Goal: Information Seeking & Learning: Check status

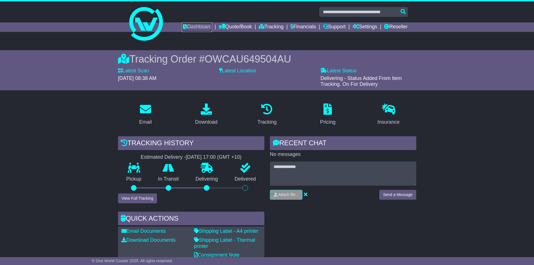
drag, startPoint x: 0, startPoint y: 0, endPoint x: 221, endPoint y: 54, distance: 227.8
click at [193, 26] on link "Dashboard" at bounding box center [197, 27] width 30 height 10
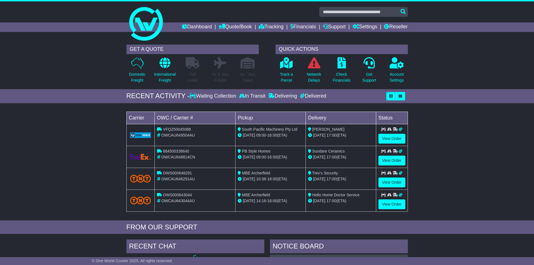
click at [285, 75] on p "Track a Parcel" at bounding box center [286, 77] width 13 height 12
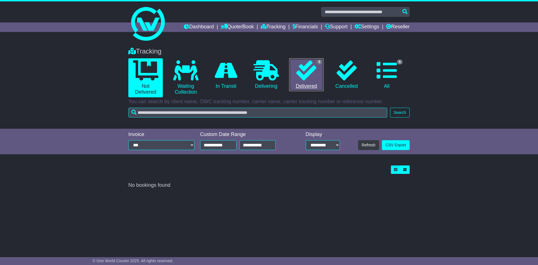
click at [313, 71] on icon at bounding box center [306, 70] width 20 height 20
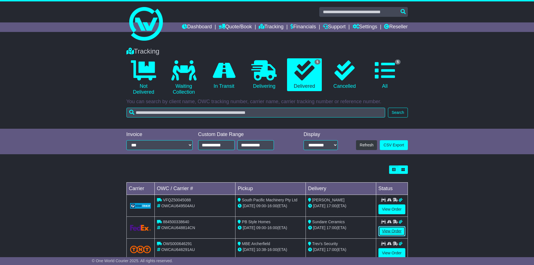
click at [388, 231] on link "View Order" at bounding box center [391, 231] width 27 height 10
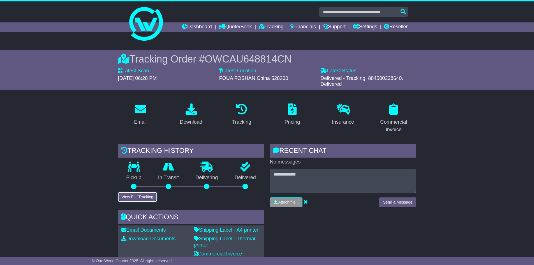
drag, startPoint x: 149, startPoint y: 195, endPoint x: 262, endPoint y: 166, distance: 116.8
click at [149, 195] on button "View Full Tracking" at bounding box center [137, 197] width 39 height 10
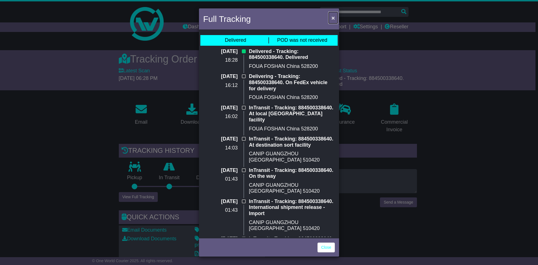
click at [336, 20] on button "×" at bounding box center [333, 17] width 9 height 11
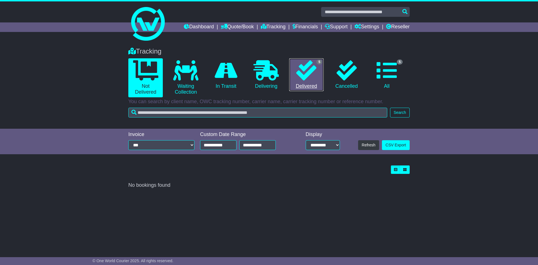
click at [309, 66] on icon at bounding box center [306, 70] width 20 height 20
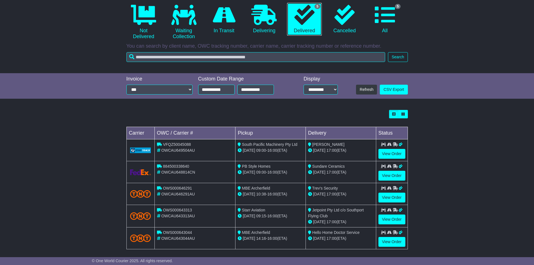
scroll to position [56, 0]
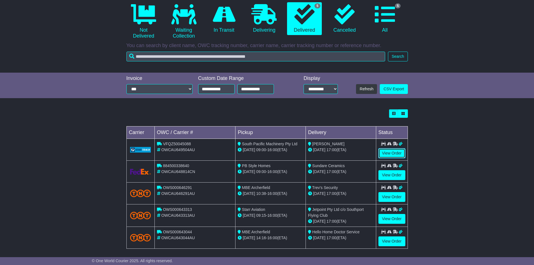
click at [394, 152] on link "View Order" at bounding box center [391, 153] width 27 height 10
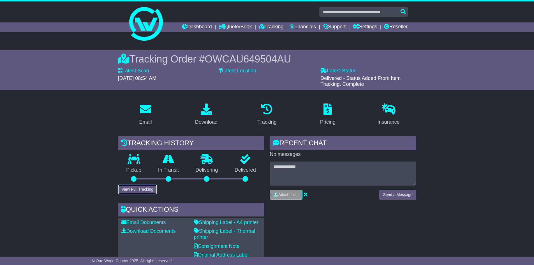
click at [151, 188] on button "View Full Tracking" at bounding box center [137, 189] width 39 height 10
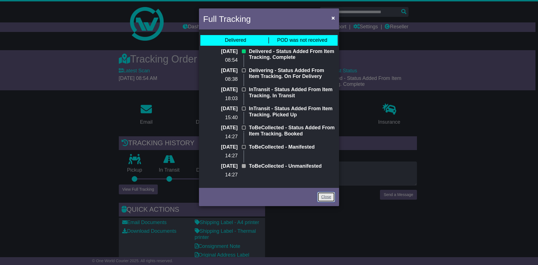
click at [327, 201] on link "Close" at bounding box center [326, 197] width 17 height 10
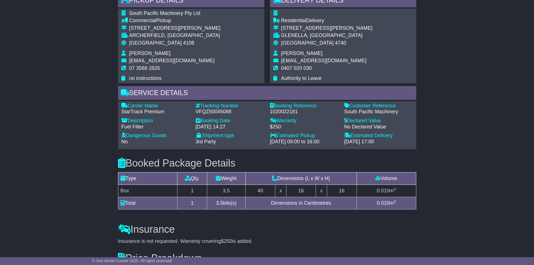
scroll to position [214, 0]
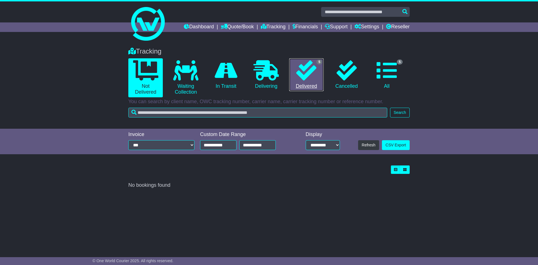
click at [312, 73] on icon at bounding box center [306, 70] width 20 height 20
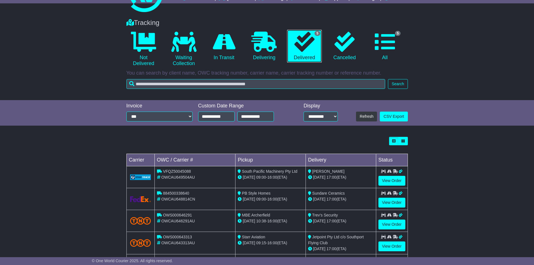
scroll to position [60, 0]
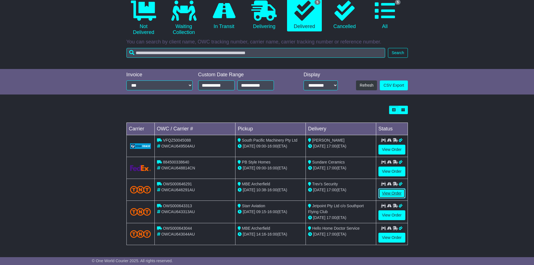
click at [393, 194] on link "View Order" at bounding box center [391, 193] width 27 height 10
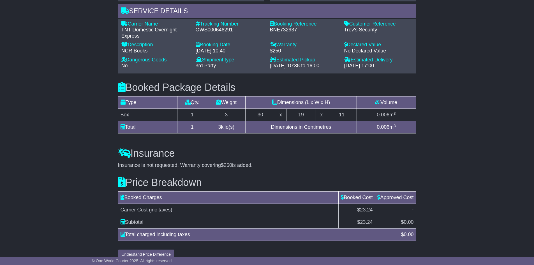
scroll to position [444, 0]
